Goal: Transaction & Acquisition: Book appointment/travel/reservation

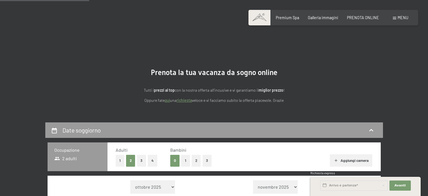
select select "[DATE]"
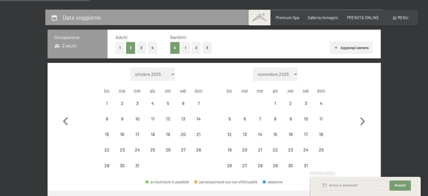
click at [362, 122] on icon "button" at bounding box center [363, 121] width 16 height 16
select select "[DATE]"
click at [362, 122] on icon "button" at bounding box center [363, 121] width 16 height 16
select select "[DATE]"
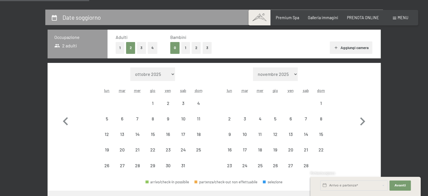
select select "[DATE]"
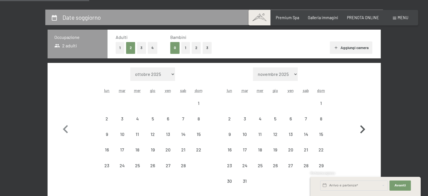
select select "[DATE]"
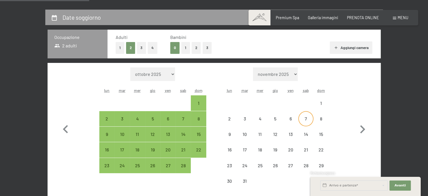
click at [309, 121] on div "7" at bounding box center [306, 123] width 14 height 14
select select "[DATE]"
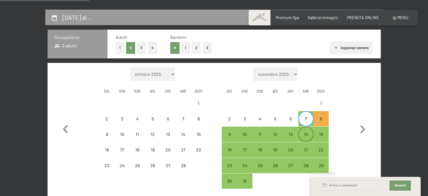
click at [308, 134] on div "14" at bounding box center [306, 139] width 14 height 14
select select "[DATE]"
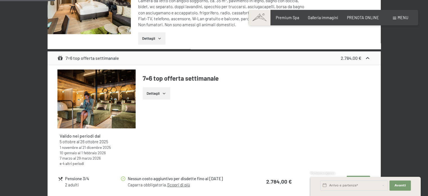
scroll to position [437, 0]
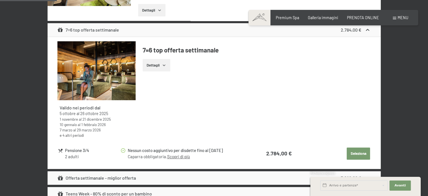
click at [358, 152] on button "Seleziona" at bounding box center [358, 153] width 23 height 12
select select "[DATE]"
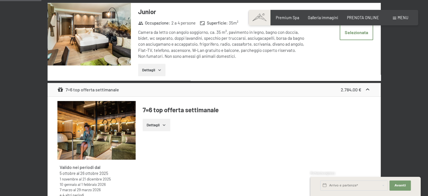
scroll to position [347, 0]
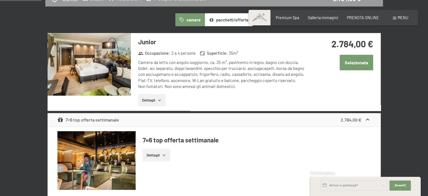
click at [355, 61] on button "Selezionata" at bounding box center [357, 62] width 34 height 15
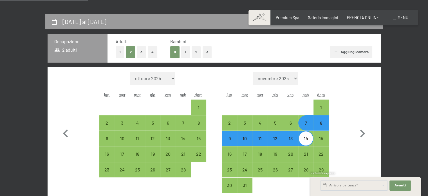
scroll to position [193, 0]
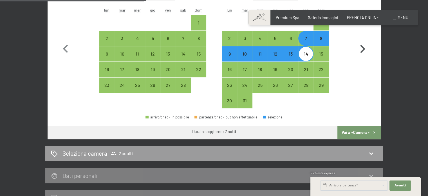
click at [362, 131] on button "Vai a «Camera»" at bounding box center [359, 133] width 43 height 14
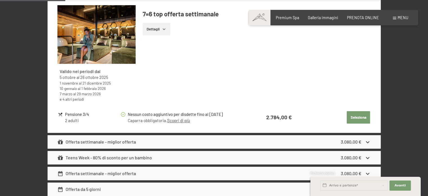
scroll to position [516, 0]
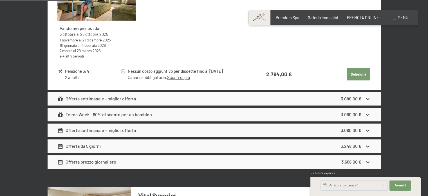
click at [359, 74] on button "Seleziona" at bounding box center [358, 74] width 23 height 12
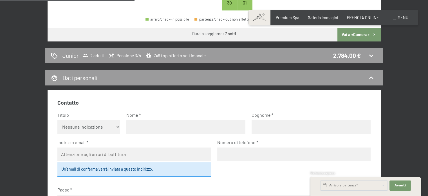
scroll to position [319, 0]
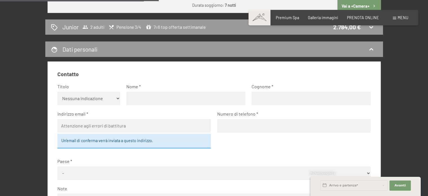
click at [72, 95] on select "Nessuna indicazione Sig.ra Sig." at bounding box center [88, 99] width 63 height 14
select select "m"
click at [57, 92] on select "Nessuna indicazione Sig.ra Sig." at bounding box center [88, 99] width 63 height 14
click at [139, 96] on input "text" at bounding box center [185, 99] width 119 height 14
type input "[PERSON_NAME]"
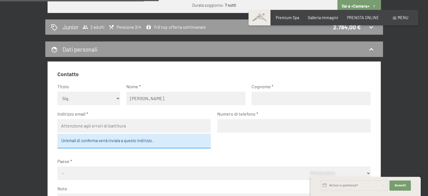
type input "pisano"
type input "[EMAIL_ADDRESS][DOMAIN_NAME]"
type input "3357202016"
select select "ITA"
click at [78, 140] on div "Un’email di conferma verrà inviata a questo indirizzo." at bounding box center [134, 141] width 154 height 15
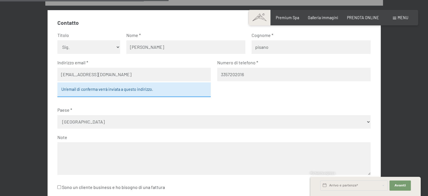
scroll to position [375, 0]
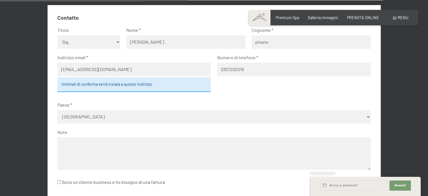
click at [71, 141] on textarea at bounding box center [213, 153] width 313 height 32
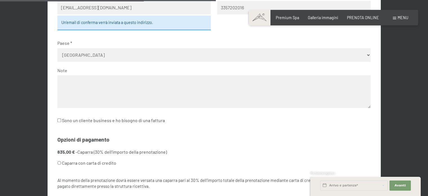
scroll to position [432, 0]
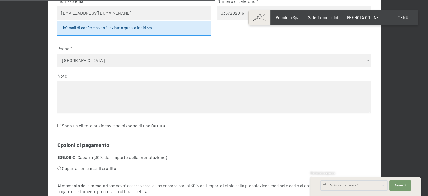
click at [73, 88] on textarea at bounding box center [213, 97] width 313 height 32
click at [71, 89] on textarea "Buonngiorno," at bounding box center [213, 97] width 313 height 32
click at [91, 89] on textarea "Buongiorno," at bounding box center [213, 97] width 313 height 32
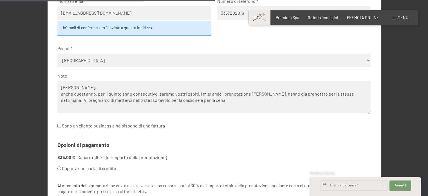
click at [181, 102] on textarea "[PERSON_NAME], anche quest'anno, per il quinto anno consecutivo, saremo vostri …" at bounding box center [213, 97] width 313 height 32
click at [226, 101] on textarea "[PERSON_NAME], anche quest'anno, per il quinto anno consecutivo, saremo vostri …" at bounding box center [213, 97] width 313 height 32
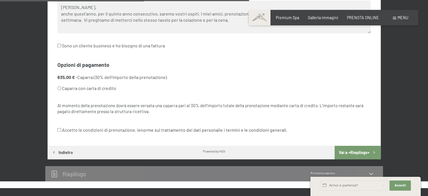
scroll to position [516, 0]
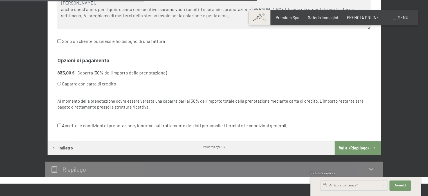
type textarea "[PERSON_NAME], anche quest'anno, per il quinto anno consecutivo, saremo vostri …"
click at [341, 149] on button "Vai a «Riepilogo»" at bounding box center [358, 148] width 46 height 14
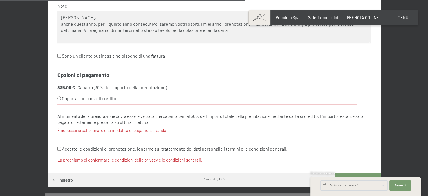
click at [57, 150] on div "Contatto Titolo Nessuna indicazione Sig.ra Sig. Nome [PERSON_NAME] pisano Indir…" at bounding box center [214, 26] width 333 height 294
click at [62, 148] on label "Accetto le condizioni di prenotazione, le norme sul trattamento dei dati person…" at bounding box center [172, 148] width 230 height 11
click at [61, 148] on input "Accetto le condizioni di prenotazione, le norme sul trattamento dei dati person…" at bounding box center [59, 149] width 4 height 4
checkbox input "true"
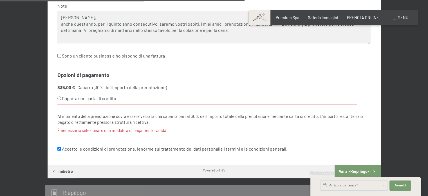
click at [59, 98] on input "Caparra con carta di credito" at bounding box center [59, 98] width 4 height 4
radio input "true"
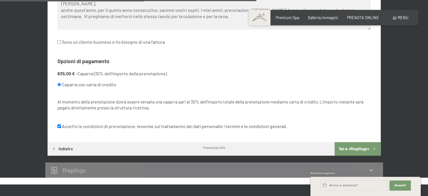
scroll to position [530, 0]
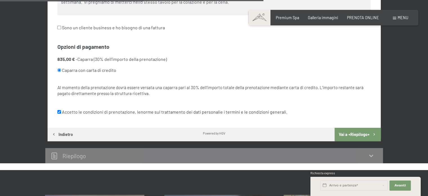
click at [351, 132] on button "Vai a «Riepilogo»" at bounding box center [358, 135] width 46 height 14
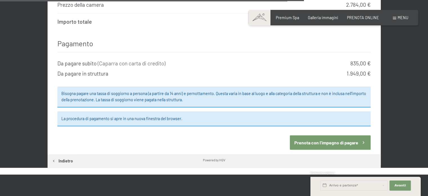
scroll to position [790, 0]
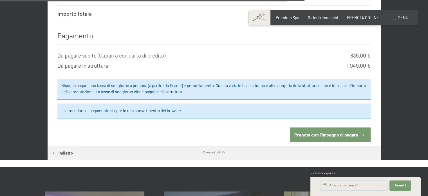
click at [330, 130] on button "Prenota con l’impegno di pagare" at bounding box center [330, 134] width 81 height 14
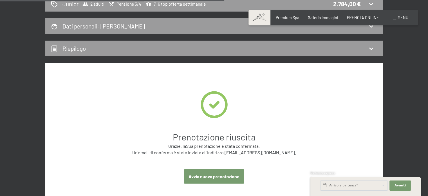
scroll to position [375, 0]
